Goal: Transaction & Acquisition: Purchase product/service

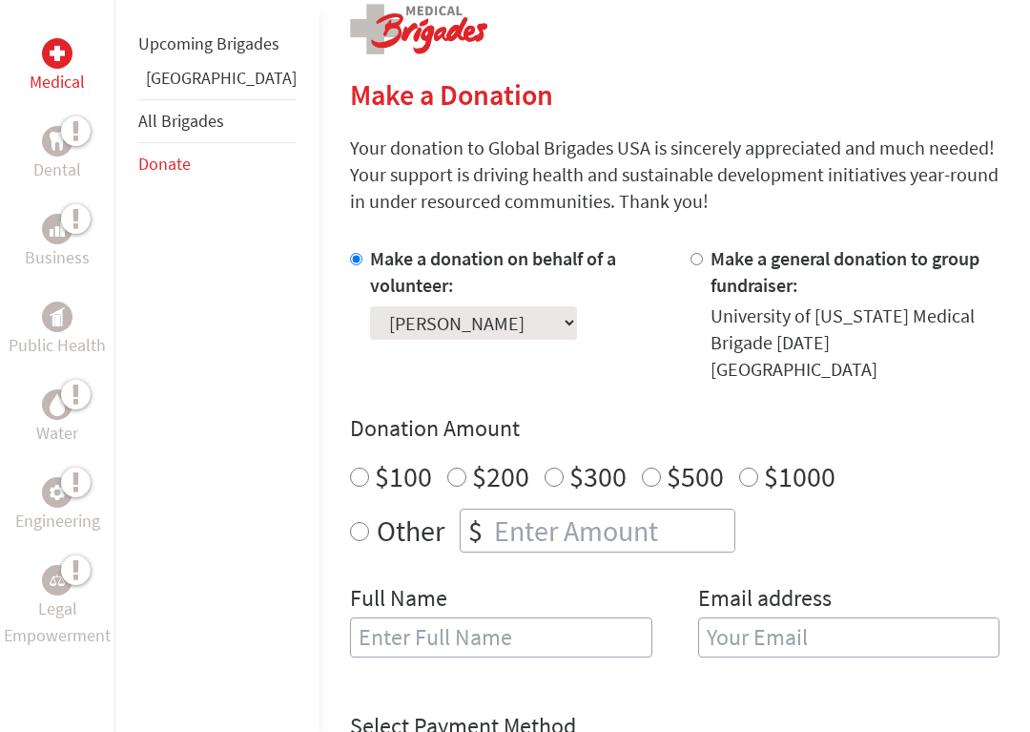
scroll to position [399, 0]
click at [350, 521] on input "Other" at bounding box center [359, 530] width 19 height 19
radio input "true"
click at [490, 508] on input "number" at bounding box center [612, 529] width 244 height 42
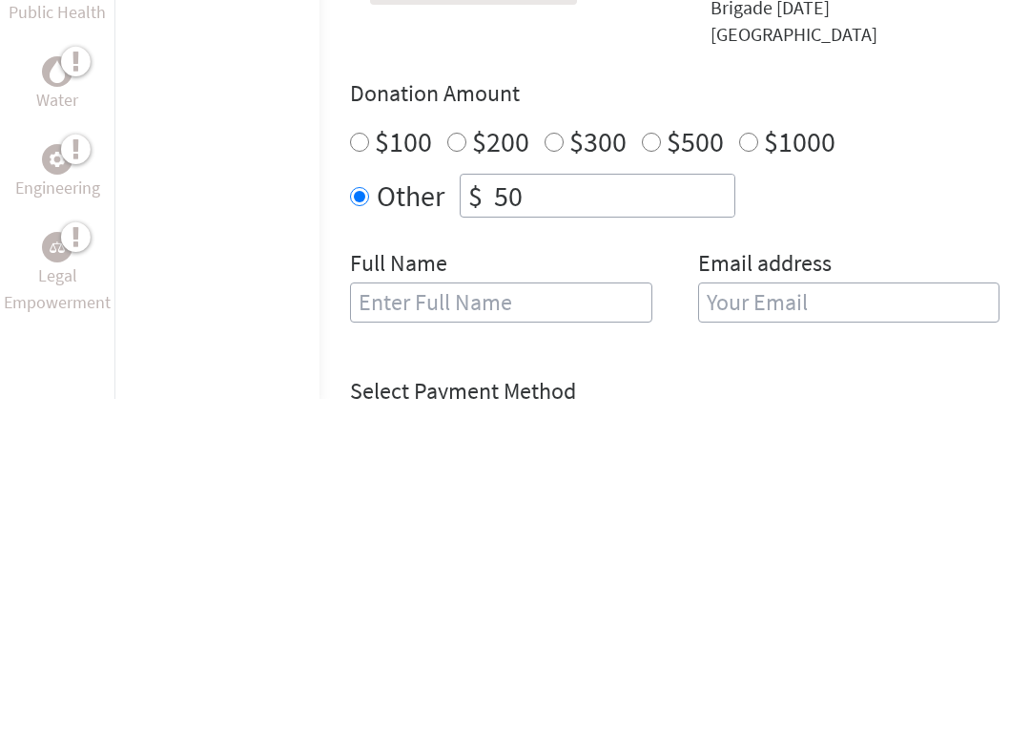
type input "50"
click at [350, 616] on input "text" at bounding box center [501, 636] width 302 height 40
click at [702, 616] on input "email" at bounding box center [849, 636] width 302 height 40
click at [404, 616] on input "[PERSON_NAME]" at bounding box center [501, 636] width 302 height 40
type input "[PERSON_NAME]"
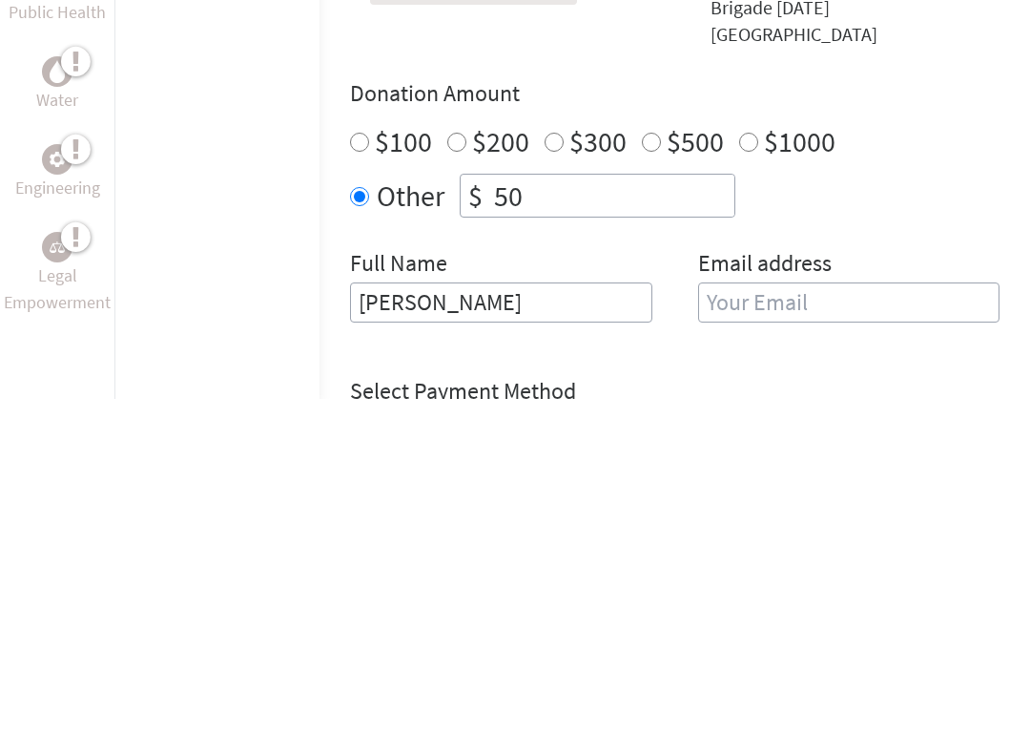
click at [698, 616] on input "email" at bounding box center [849, 636] width 302 height 40
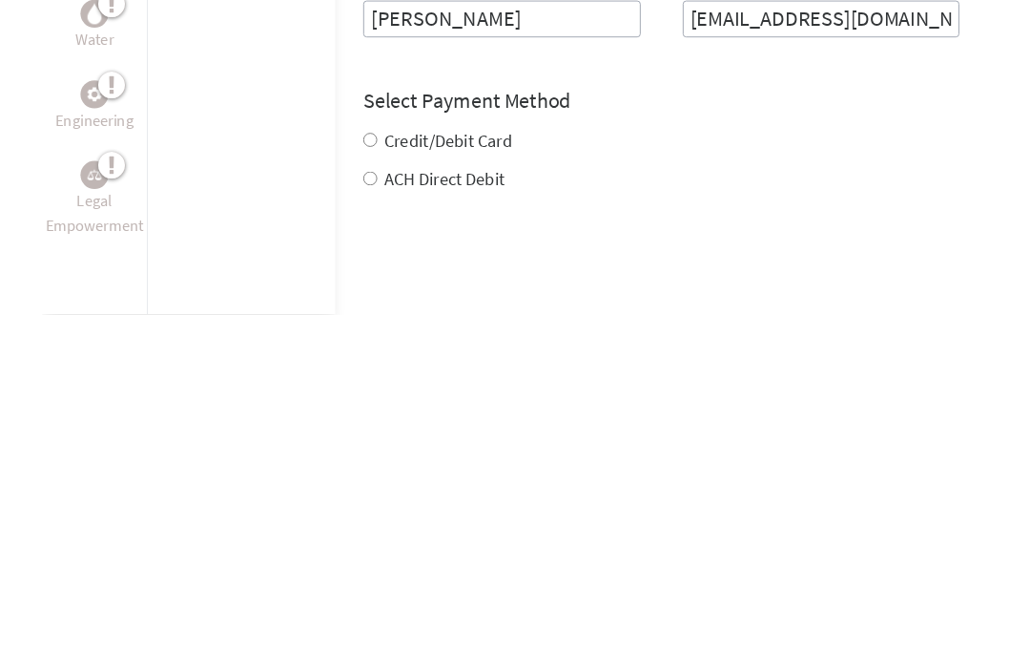
scroll to position [662, 0]
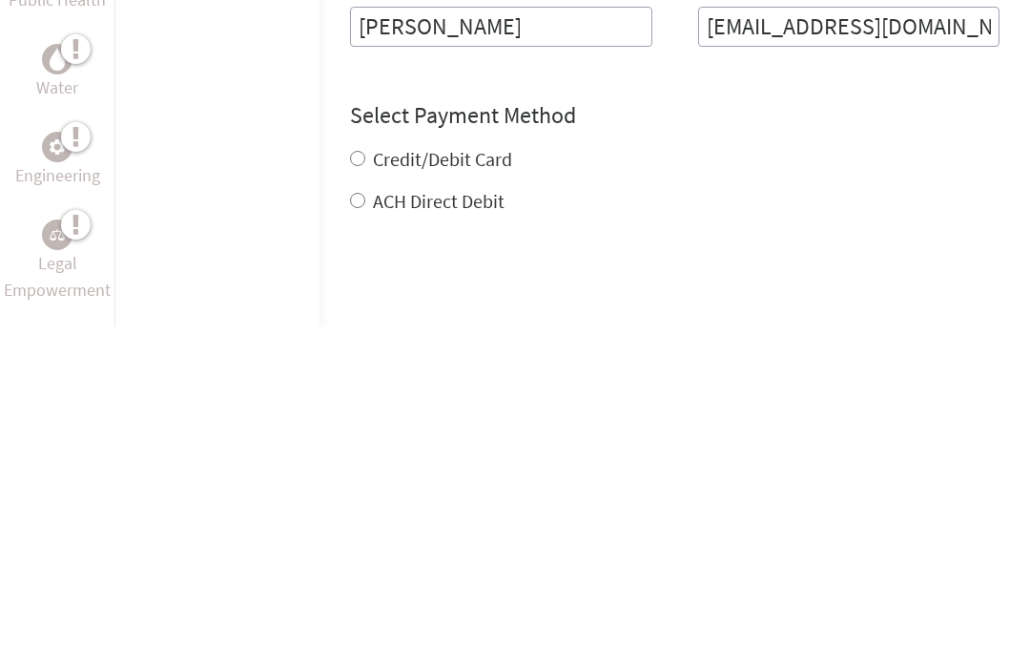
type input "[EMAIL_ADDRESS][DOMAIN_NAME]"
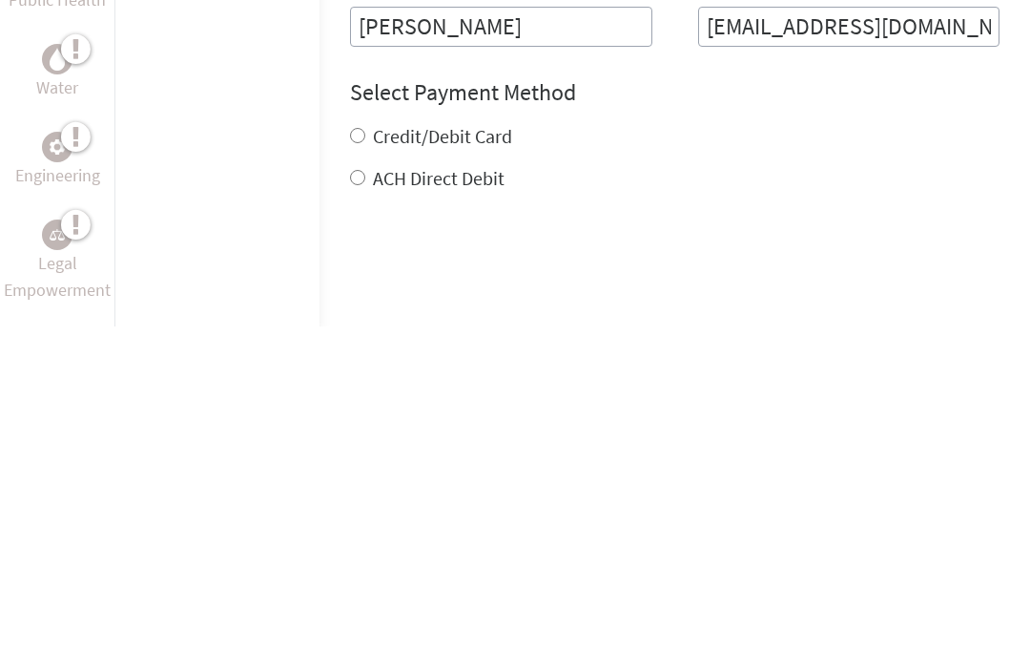
scroll to position [1008, 0]
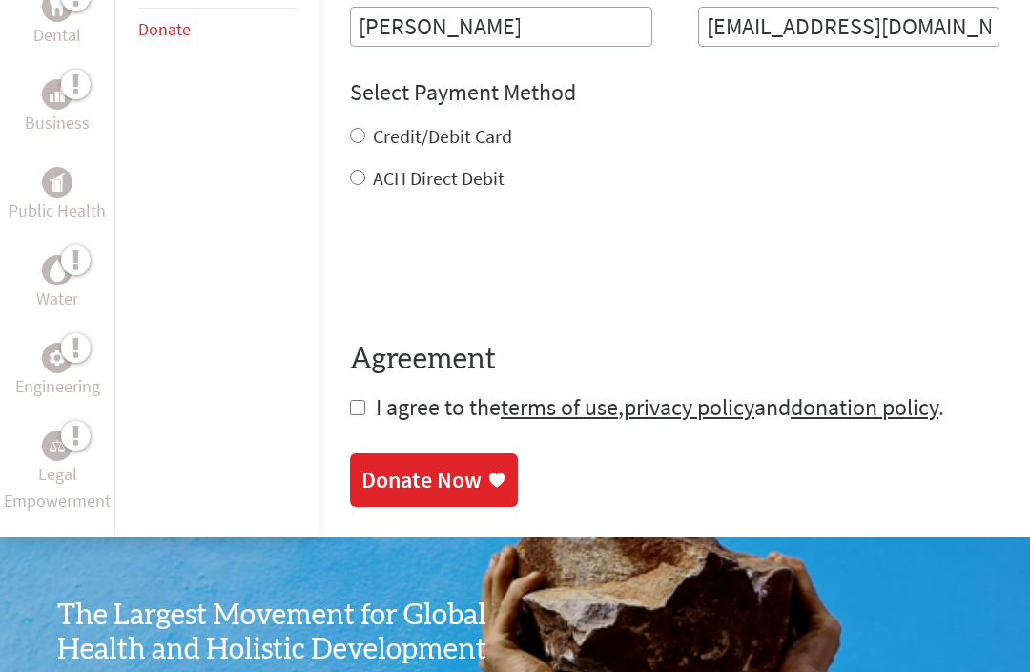
click at [350, 128] on input "Credit/Debit Card" at bounding box center [357, 135] width 15 height 15
radio input "true"
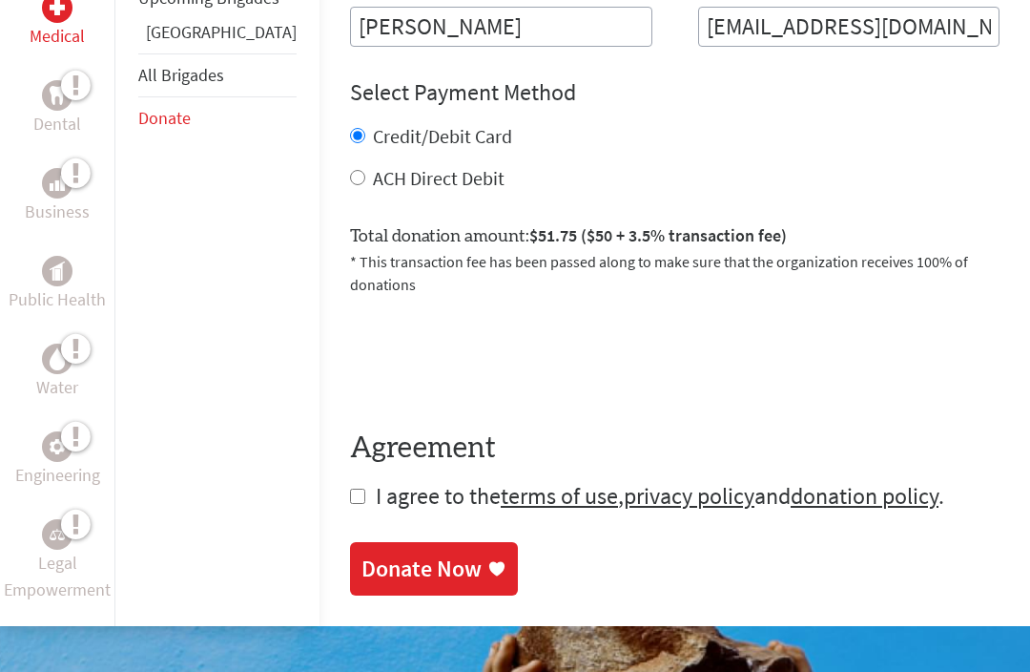
click at [350, 488] on input "checkbox" at bounding box center [357, 495] width 15 height 15
checkbox input "true"
click at [375, 553] on div "Donate Now" at bounding box center [422, 568] width 120 height 31
